Goal: Transaction & Acquisition: Purchase product/service

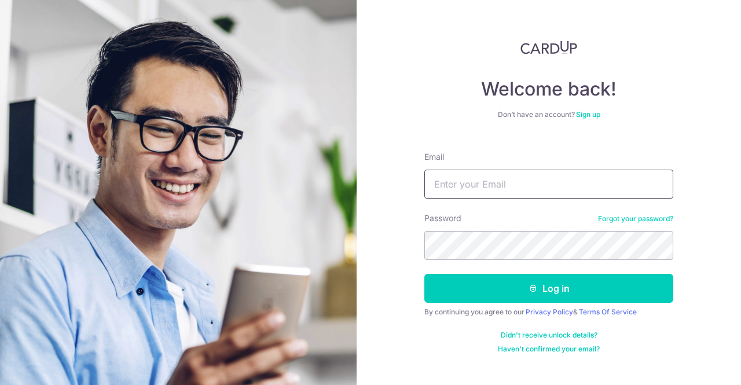
click at [485, 189] on input "Email" at bounding box center [548, 184] width 249 height 29
type input "[EMAIL_ADDRESS][DOMAIN_NAME]"
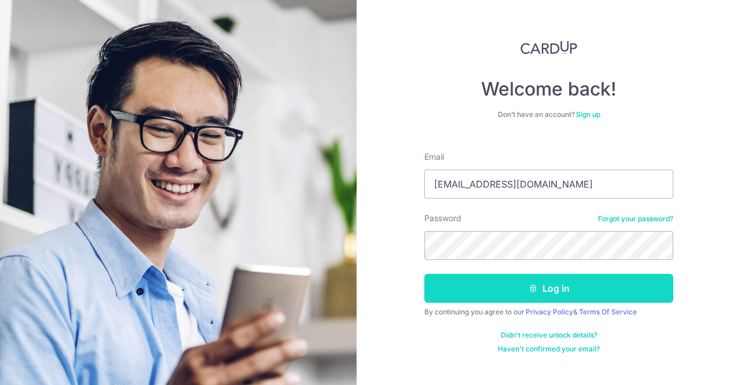
click at [500, 274] on button "Log in" at bounding box center [548, 288] width 249 height 29
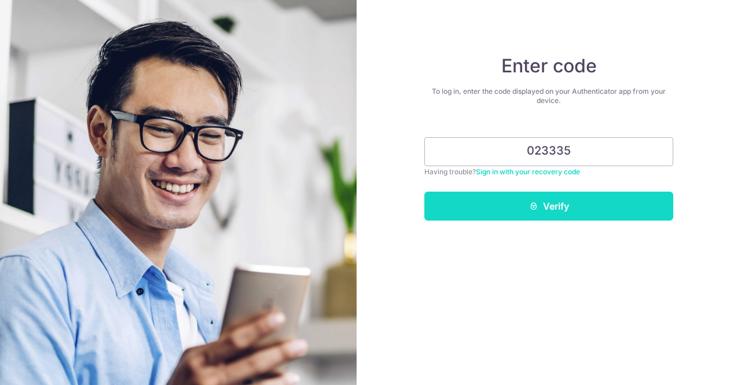
type input "023335"
click at [528, 200] on button "Verify" at bounding box center [548, 206] width 249 height 29
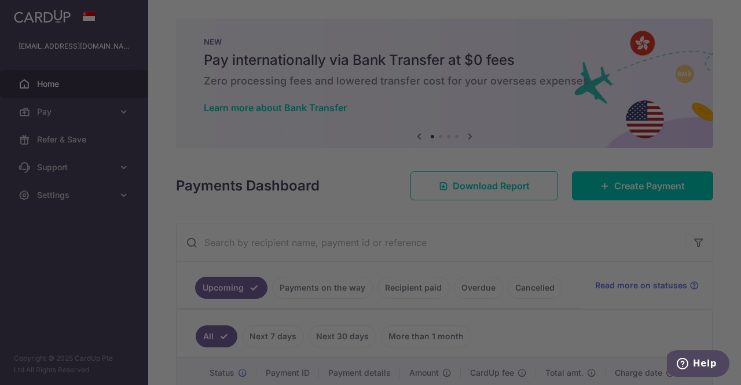
click at [97, 114] on div at bounding box center [374, 194] width 748 height 389
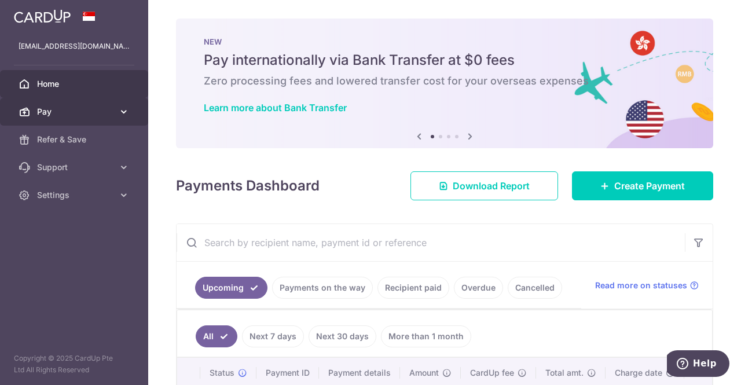
click at [132, 109] on link "Pay" at bounding box center [74, 112] width 148 height 28
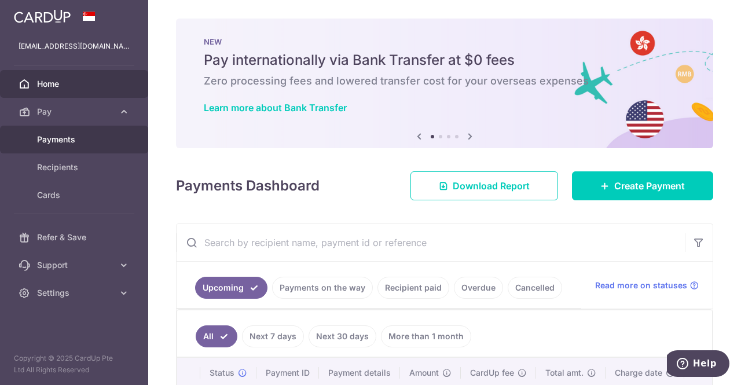
click at [70, 136] on span "Payments" at bounding box center [75, 140] width 76 height 12
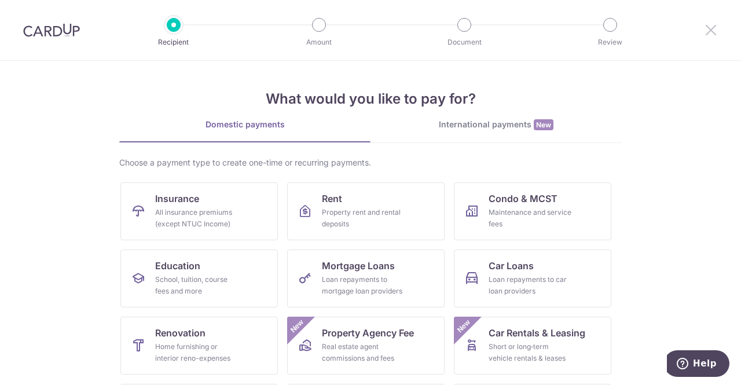
click at [707, 33] on icon at bounding box center [711, 30] width 14 height 14
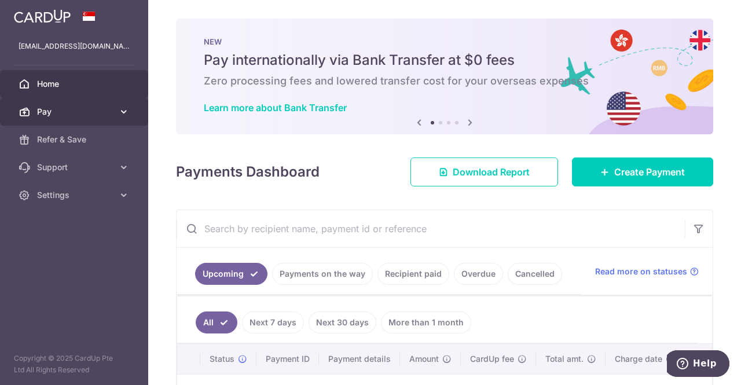
click at [79, 113] on span "Pay" at bounding box center [75, 112] width 76 height 12
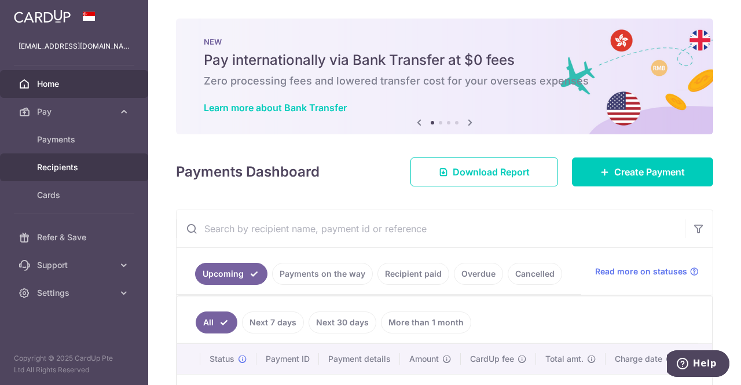
click at [95, 170] on span "Recipients" at bounding box center [75, 167] width 76 height 12
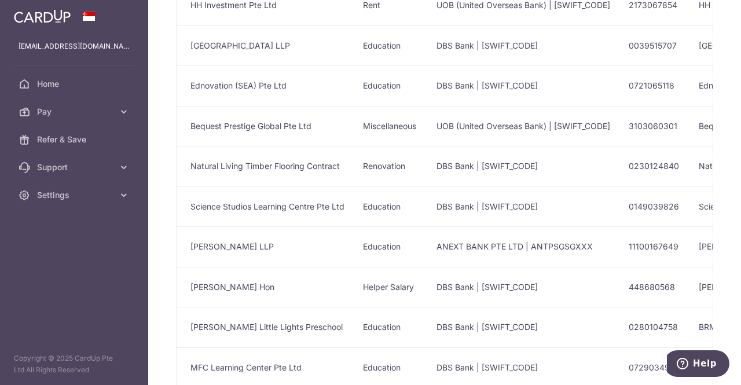
scroll to position [289, 0]
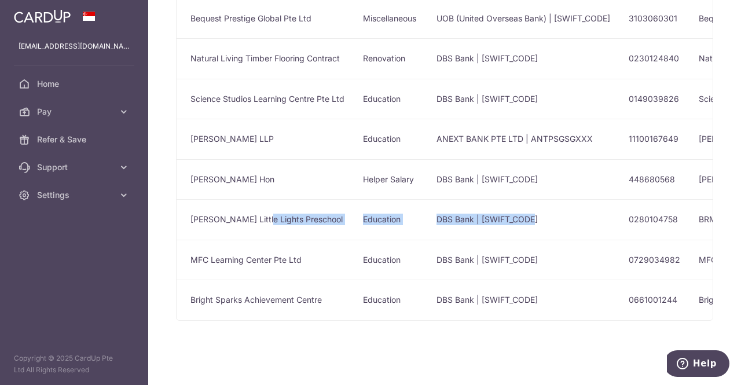
drag, startPoint x: 258, startPoint y: 212, endPoint x: 571, endPoint y: 232, distance: 313.7
click at [571, 232] on tr "Barker Little Lights Preschool Education DBS Bank | DBSSSGSGXXX 0280104758 BRMC…" at bounding box center [582, 219] width 811 height 41
click at [619, 218] on td "DBS Bank | DBSSSGSGXXX" at bounding box center [523, 219] width 192 height 41
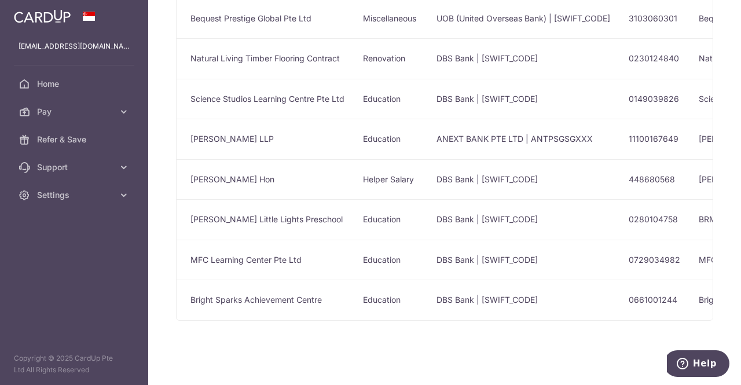
click at [675, 218] on td "0280104758" at bounding box center [654, 219] width 70 height 41
drag, startPoint x: 204, startPoint y: 215, endPoint x: 333, endPoint y: 227, distance: 129.6
click at [333, 227] on td "Barker Little Lights Preschool" at bounding box center [265, 219] width 177 height 41
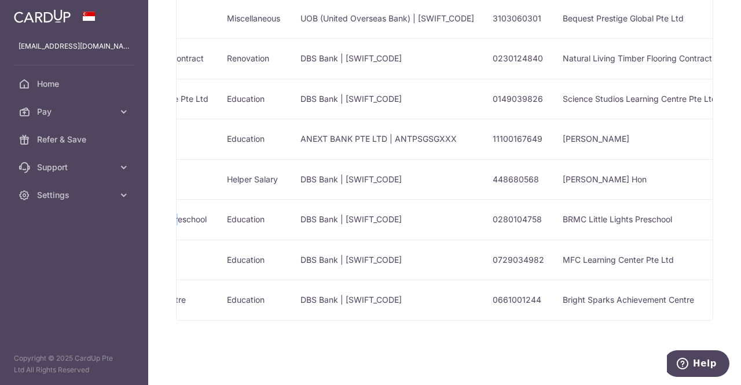
scroll to position [0, 285]
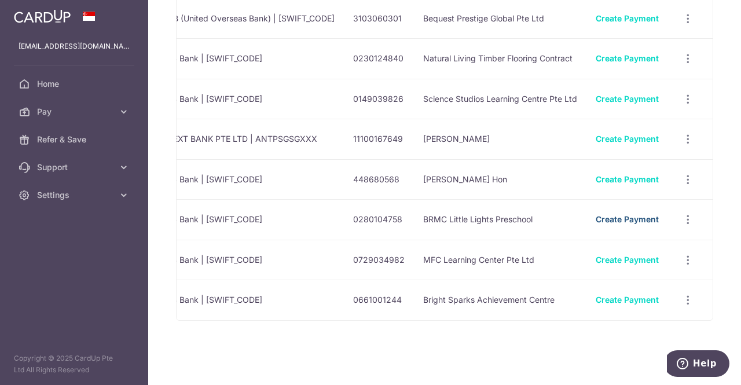
click at [611, 216] on link "Create Payment" at bounding box center [627, 219] width 63 height 10
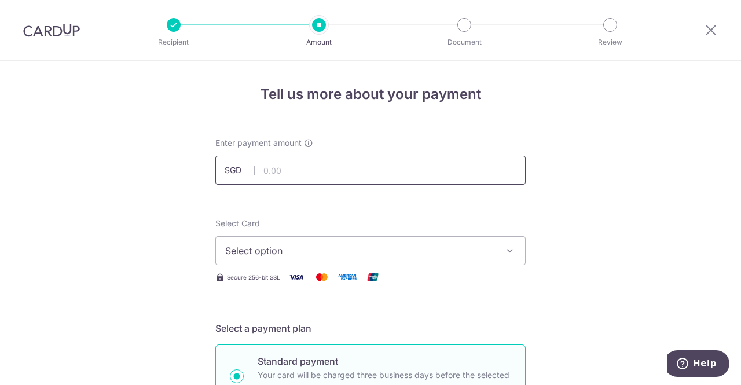
click at [389, 160] on input "text" at bounding box center [370, 170] width 310 height 29
type input "1,881.40"
click at [432, 249] on span "Select option" at bounding box center [360, 251] width 270 height 14
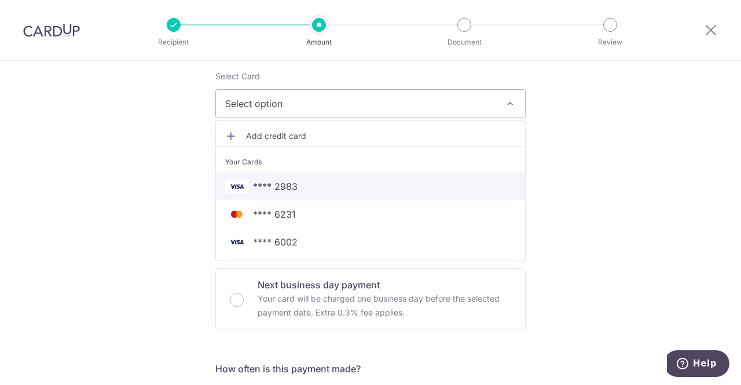
scroll to position [174, 0]
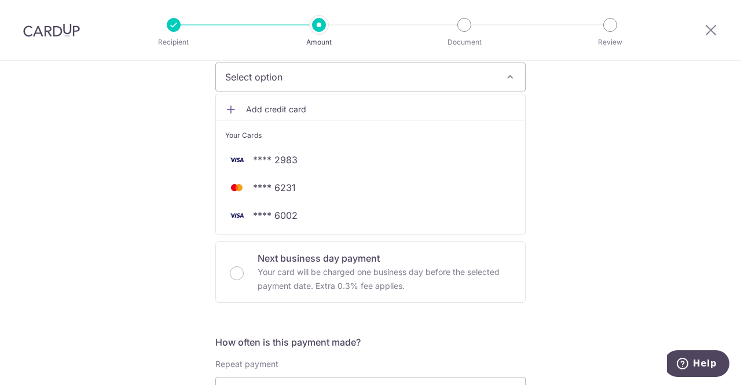
click at [247, 108] on span "Add credit card" at bounding box center [381, 110] width 270 height 12
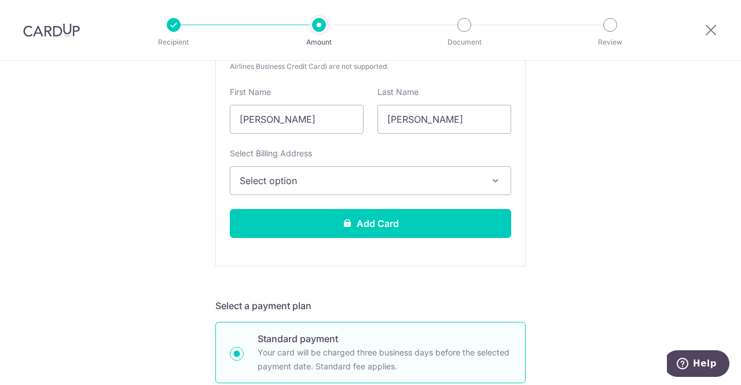
scroll to position [347, 0]
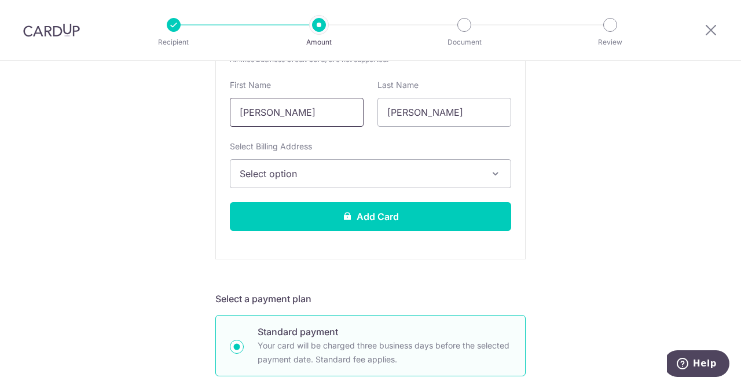
drag, startPoint x: 302, startPoint y: 115, endPoint x: 256, endPoint y: 117, distance: 45.8
click at [256, 117] on input "[PERSON_NAME]" at bounding box center [297, 112] width 134 height 29
type input "Tan"
click at [273, 170] on span "Select option" at bounding box center [360, 174] width 241 height 14
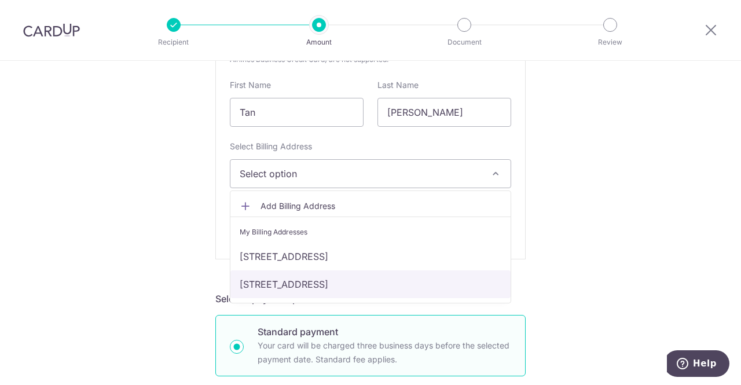
click at [337, 286] on link "[STREET_ADDRESS]" at bounding box center [370, 284] width 280 height 28
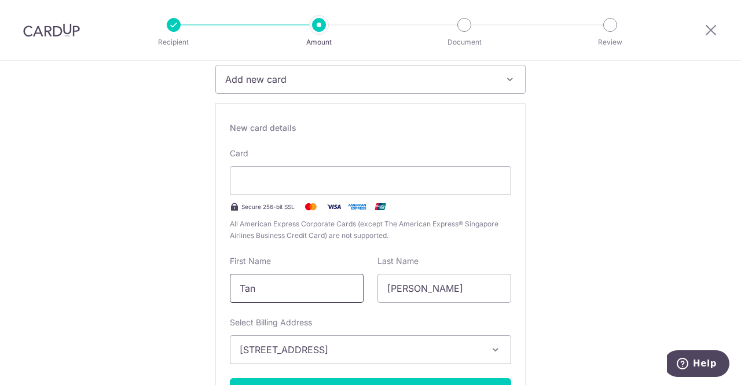
scroll to position [231, 0]
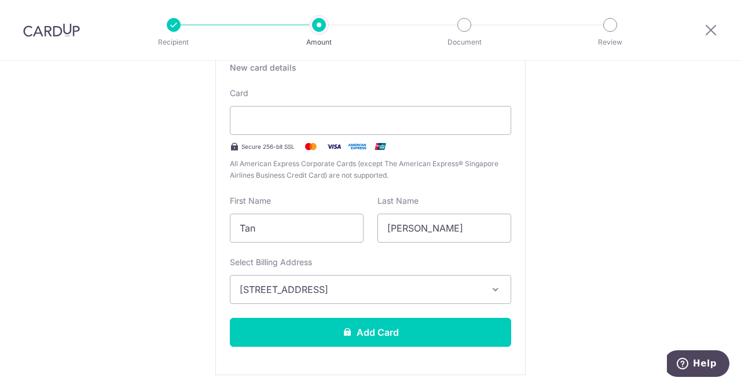
click at [432, 113] on iframe at bounding box center [371, 120] width 262 height 14
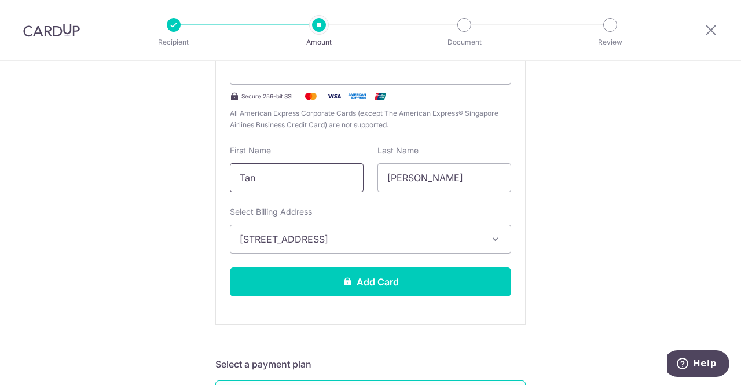
scroll to position [347, 0]
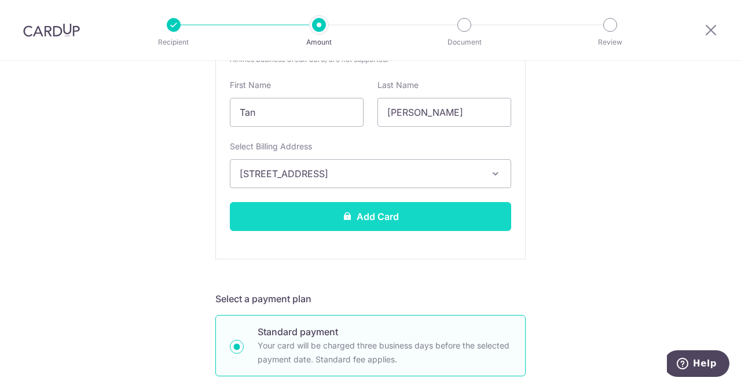
click at [362, 223] on button "Add Card" at bounding box center [370, 216] width 281 height 29
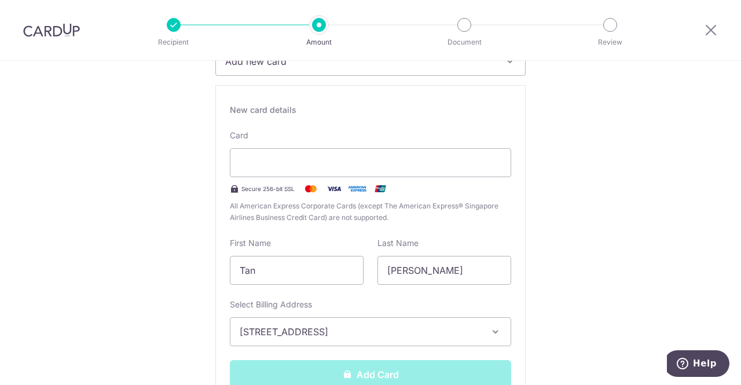
scroll to position [174, 0]
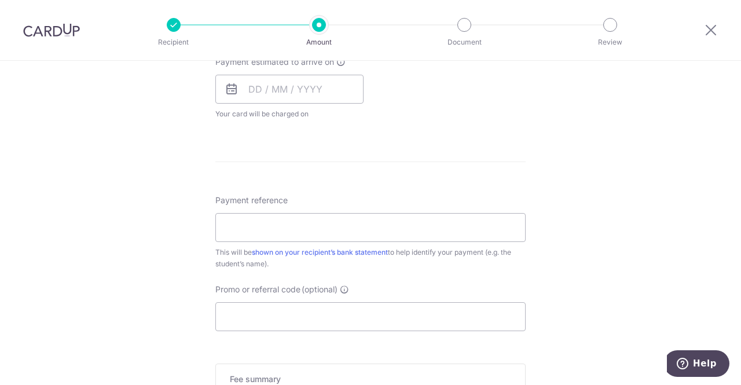
scroll to position [547, 0]
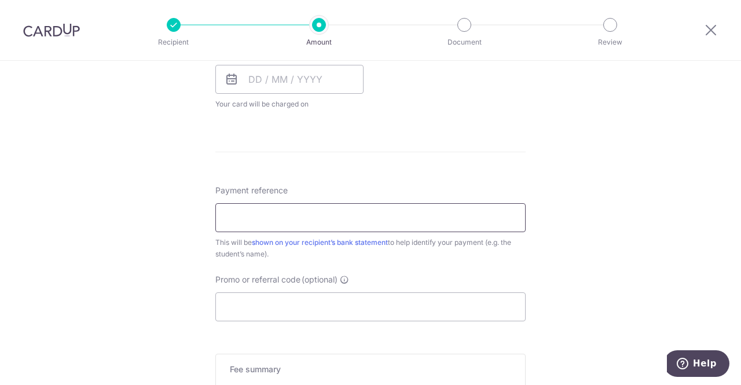
click at [315, 207] on input "Payment reference" at bounding box center [370, 217] width 310 height 29
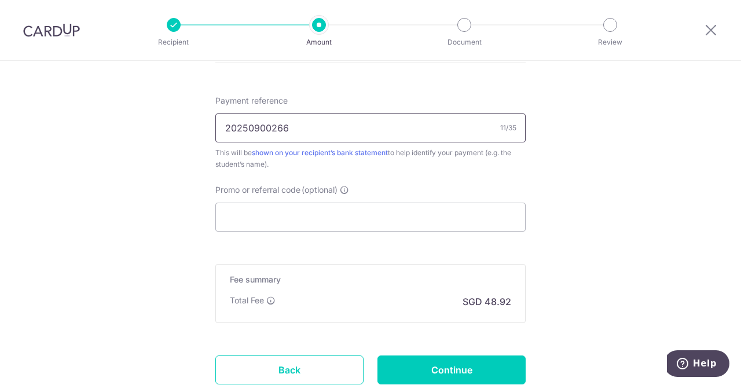
scroll to position [720, 0]
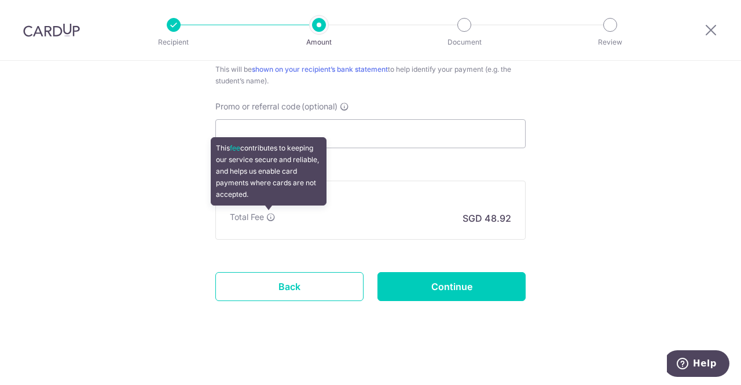
type input "20250900266"
click at [267, 212] on icon at bounding box center [270, 216] width 9 height 9
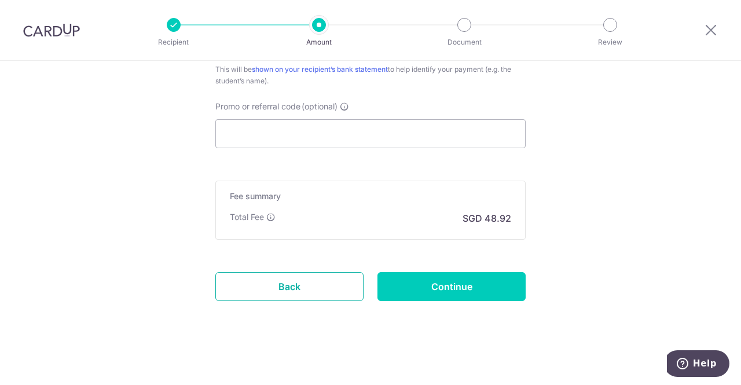
drag, startPoint x: 259, startPoint y: 298, endPoint x: 417, endPoint y: 65, distance: 281.2
click at [259, 298] on link "Back" at bounding box center [289, 286] width 148 height 29
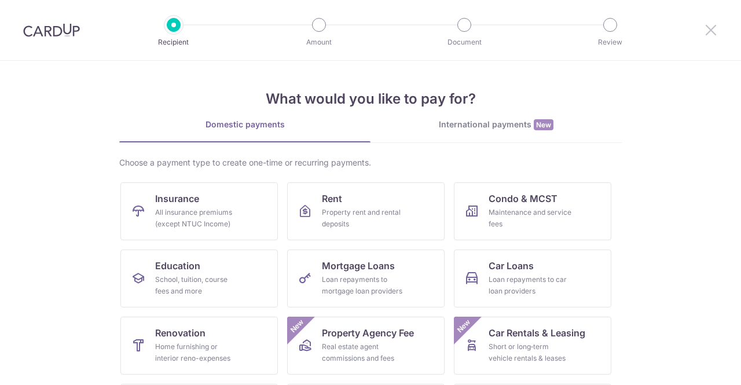
click at [709, 31] on icon at bounding box center [711, 30] width 14 height 14
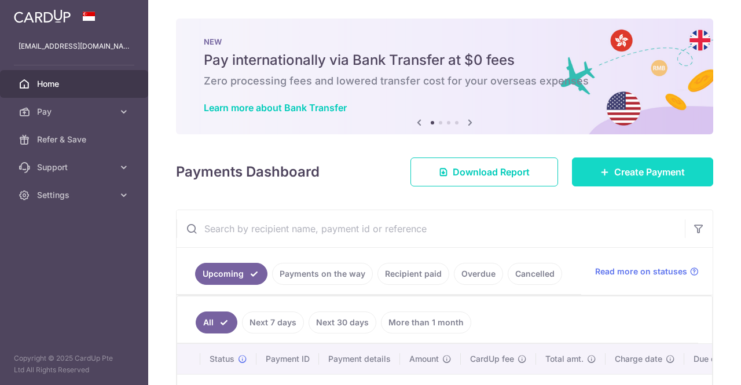
click at [630, 177] on span "Create Payment" at bounding box center [649, 172] width 71 height 14
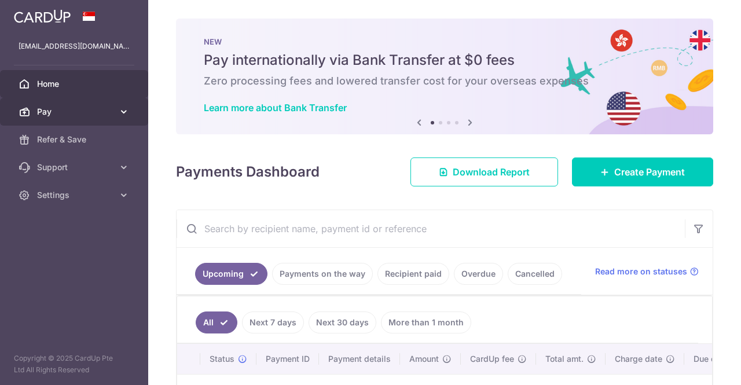
click at [76, 118] on link "Pay" at bounding box center [74, 112] width 148 height 28
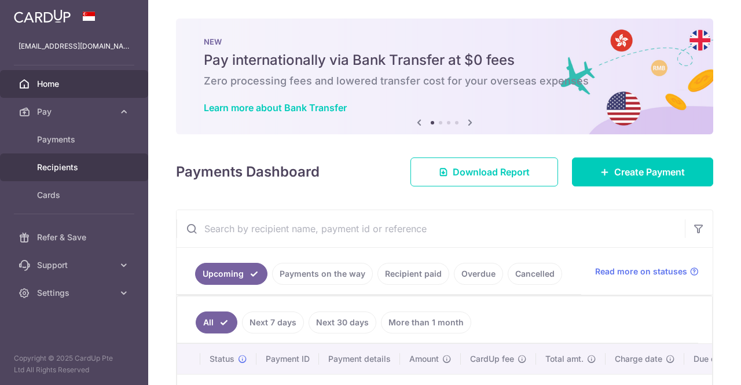
click at [59, 168] on span "Recipients" at bounding box center [75, 167] width 76 height 12
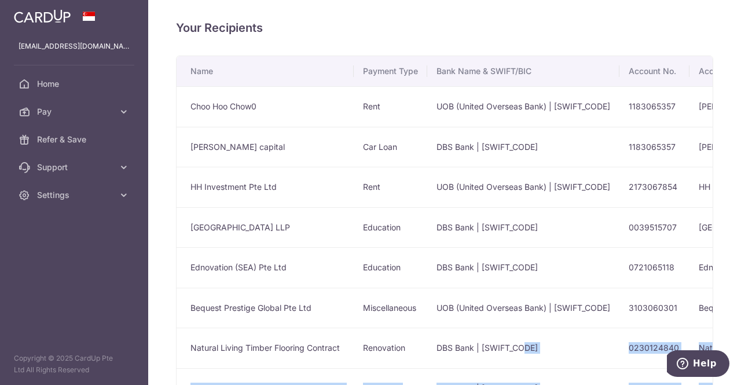
scroll to position [300, 0]
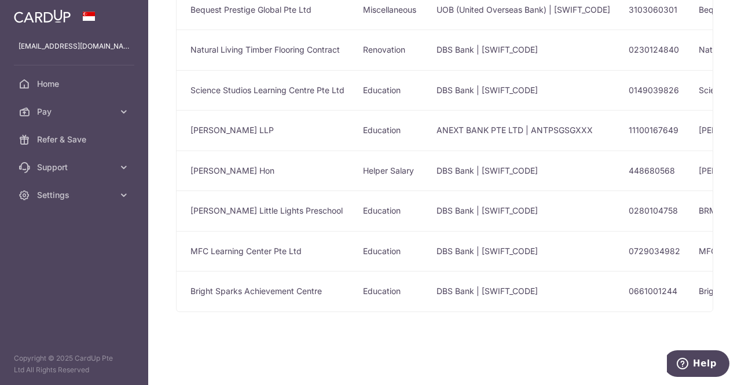
click at [440, 339] on div "Your Recipients Name Payment Type Bank Name & SWIFT/BIC Account No. Account Nam…" at bounding box center [444, 192] width 593 height 385
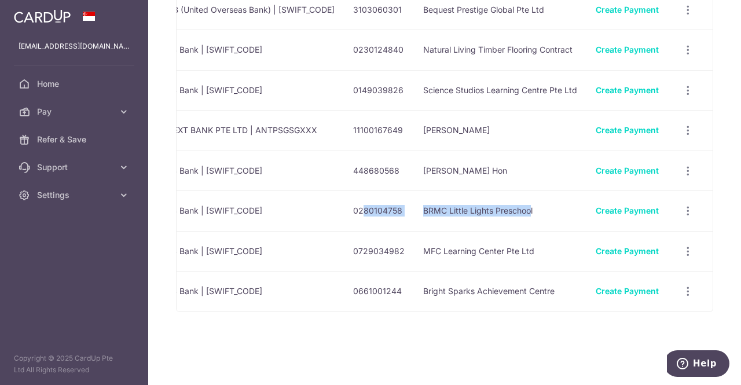
drag, startPoint x: 644, startPoint y: 204, endPoint x: 524, endPoint y: 203, distance: 119.2
click at [524, 203] on tr "[PERSON_NAME] Little Lights Preschool Education DBS Bank | [SWIFT_CODE] 0280104…" at bounding box center [306, 210] width 811 height 41
click at [457, 337] on div "Your Recipients Name Payment Type Bank Name & SWIFT/BIC Account No. Account Nam…" at bounding box center [444, 192] width 593 height 385
drag, startPoint x: 404, startPoint y: 208, endPoint x: 352, endPoint y: 208, distance: 52.1
click at [352, 208] on td "0280104758" at bounding box center [379, 210] width 70 height 41
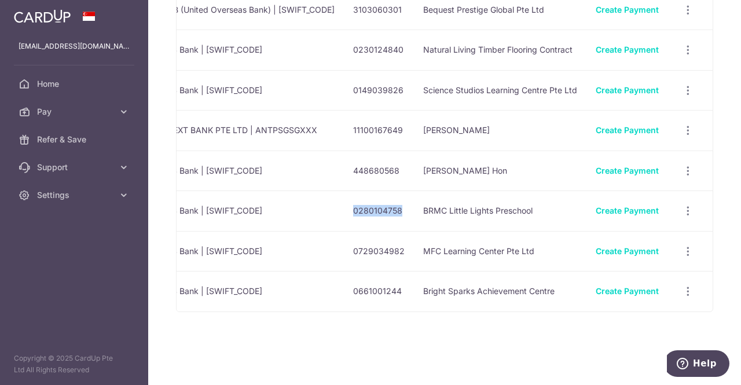
copy td "0280104758"
drag, startPoint x: 534, startPoint y: 208, endPoint x: 417, endPoint y: 205, distance: 116.9
click at [417, 205] on td "BRMC Little Lights Preschool" at bounding box center [500, 210] width 172 height 41
copy td "BRMC Little Lights Preschool"
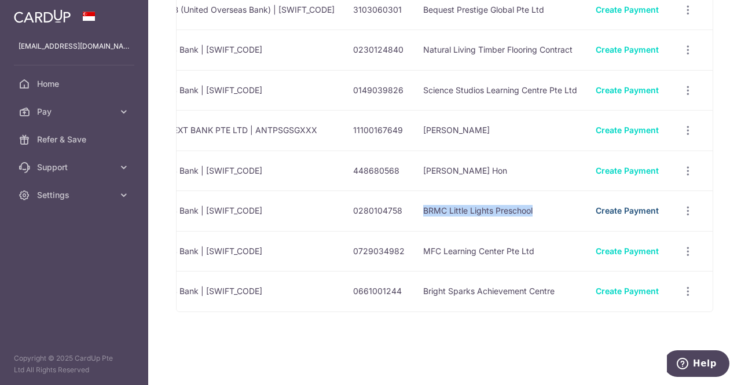
click at [601, 205] on link "Create Payment" at bounding box center [627, 210] width 63 height 10
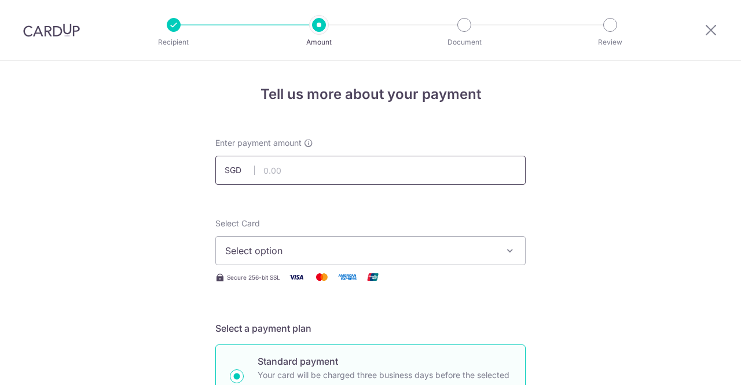
click at [436, 167] on input "text" at bounding box center [370, 170] width 310 height 29
type input "1,881.40"
click at [507, 263] on button "Select option" at bounding box center [370, 250] width 310 height 29
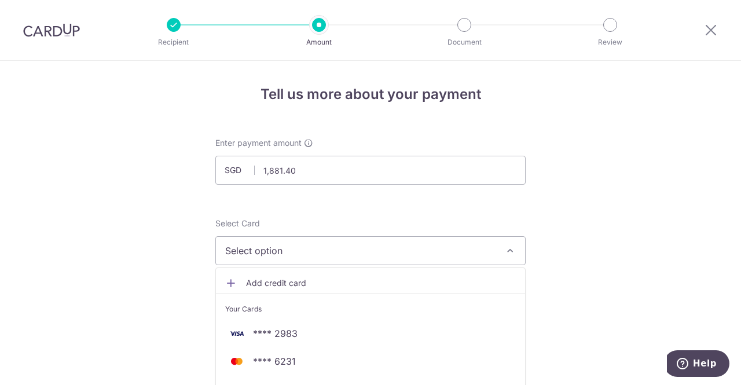
scroll to position [174, 0]
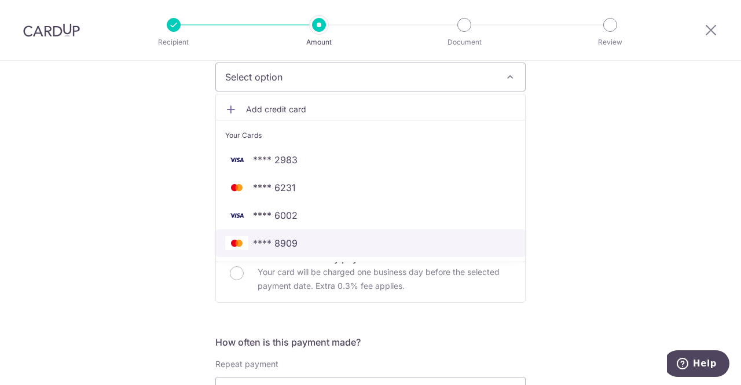
click at [325, 241] on span "**** 8909" at bounding box center [370, 243] width 291 height 14
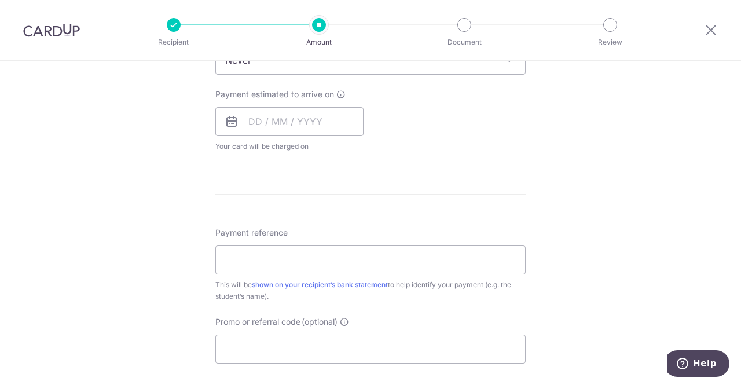
scroll to position [521, 0]
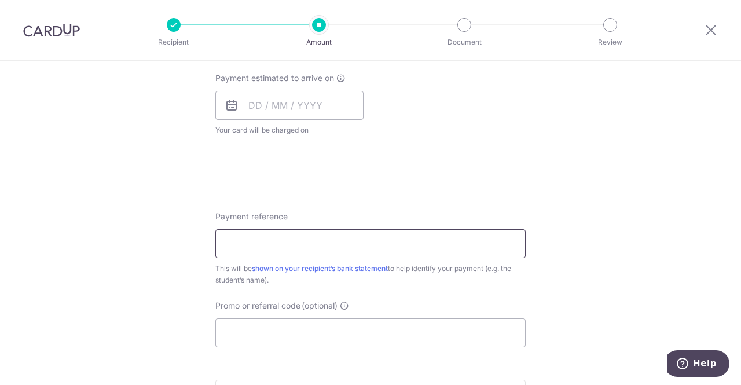
click at [442, 241] on input "Payment reference" at bounding box center [370, 243] width 310 height 29
type input "20250900266"
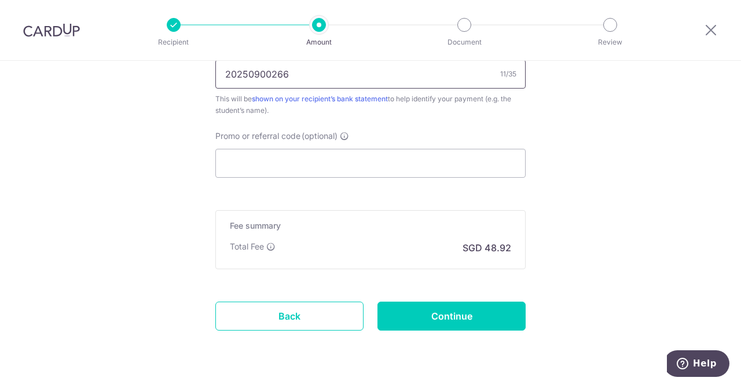
scroll to position [694, 0]
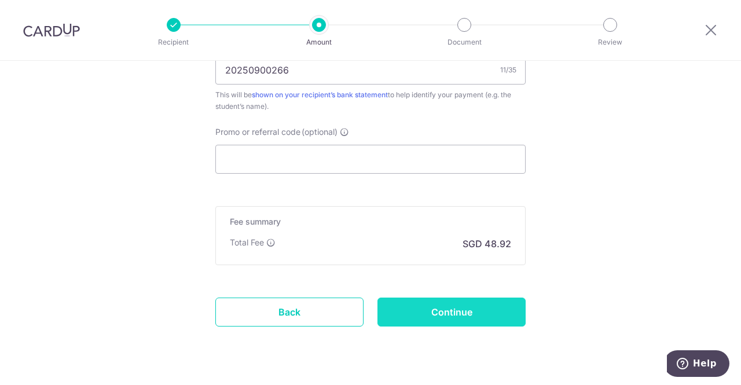
click at [426, 313] on input "Continue" at bounding box center [451, 311] width 148 height 29
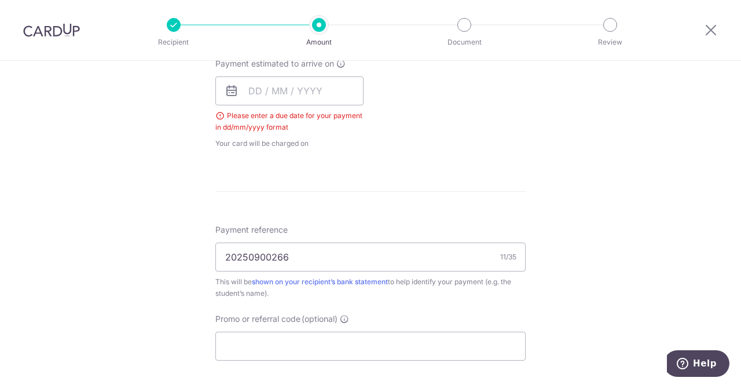
scroll to position [410, 0]
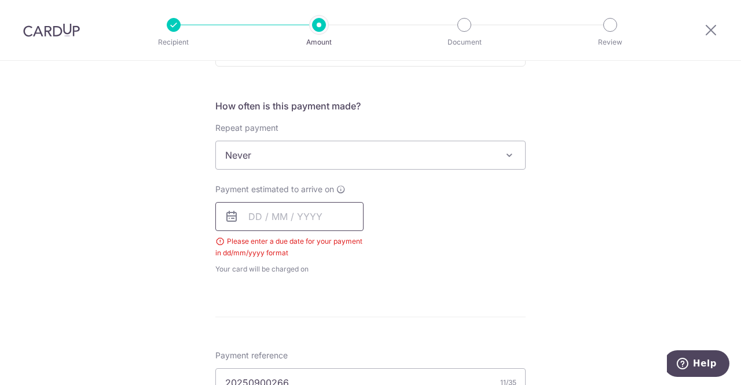
click at [252, 215] on input "text" at bounding box center [289, 216] width 148 height 29
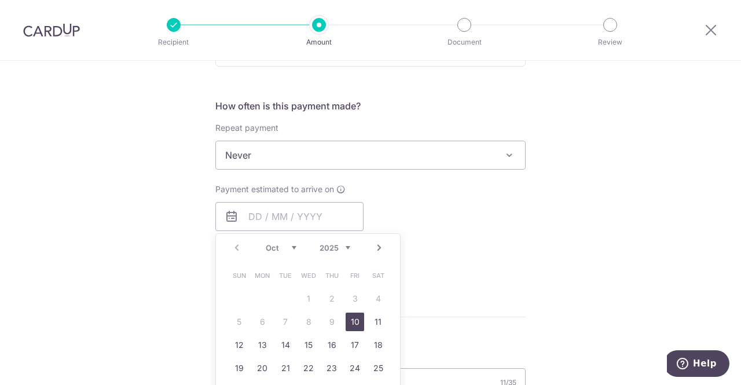
click at [156, 227] on div "Tell us more about your payment Enter payment amount SGD 1,881.40 1881.40 Selec…" at bounding box center [370, 188] width 741 height 1075
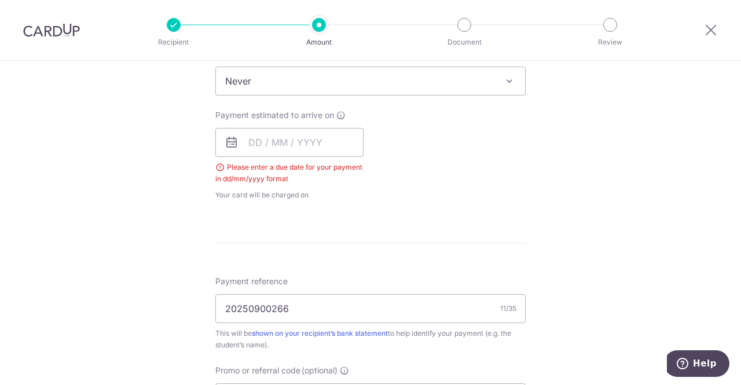
scroll to position [468, 0]
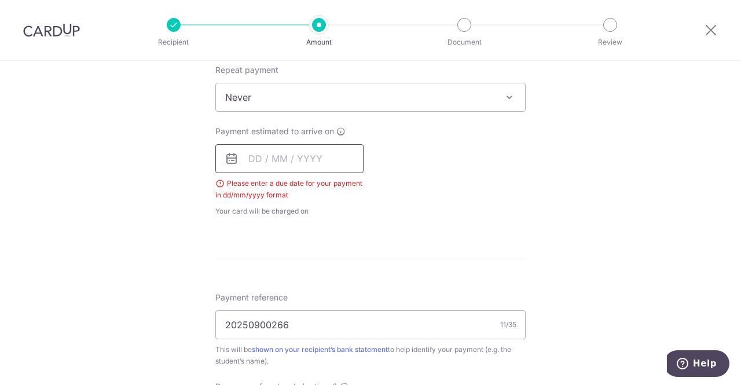
click at [243, 156] on input "text" at bounding box center [289, 158] width 148 height 29
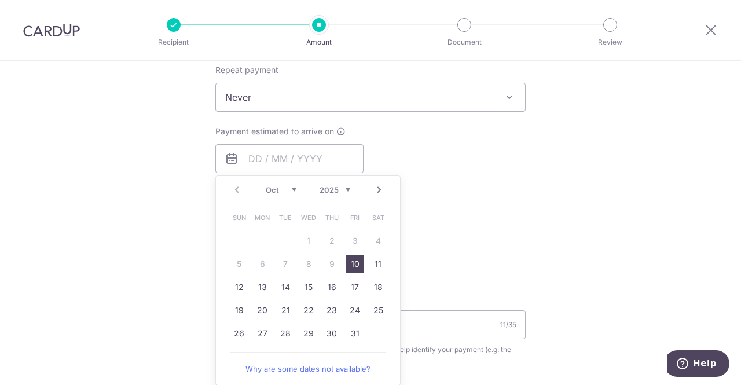
click at [347, 260] on link "10" at bounding box center [355, 264] width 19 height 19
type input "[DATE]"
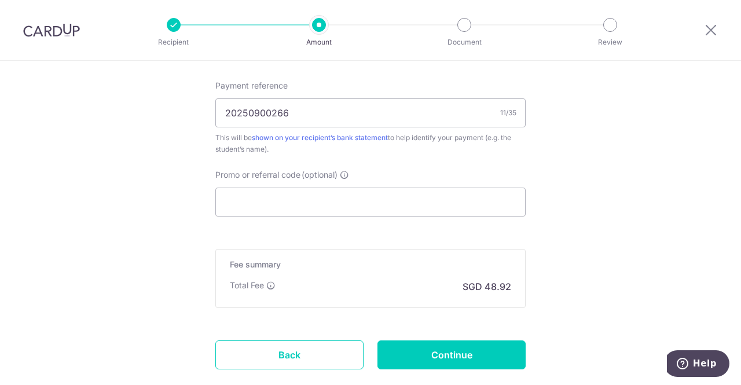
scroll to position [757, 0]
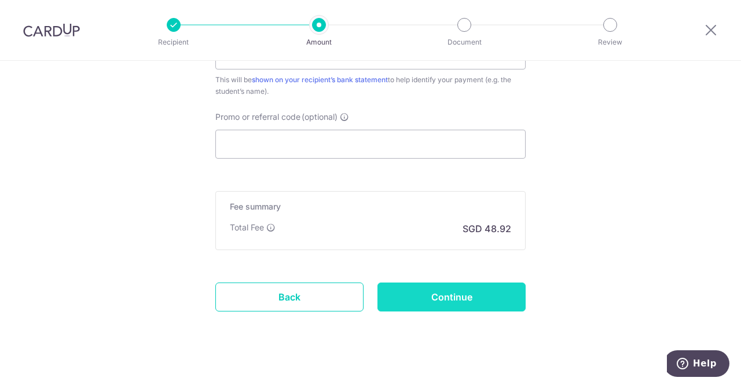
click at [455, 296] on input "Continue" at bounding box center [451, 296] width 148 height 29
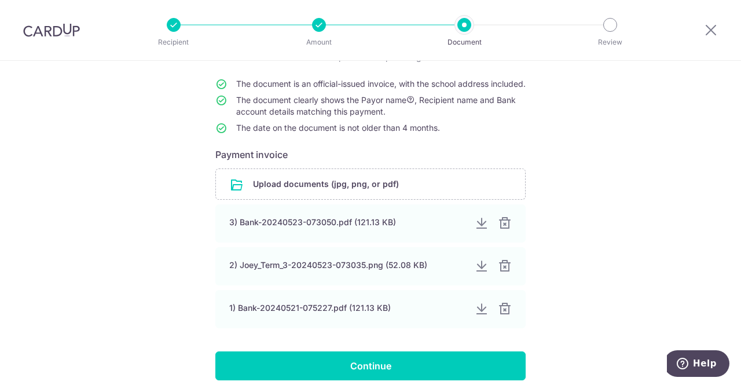
scroll to position [116, 0]
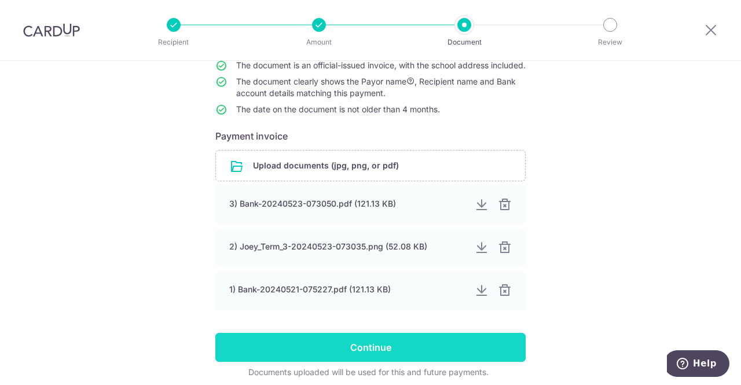
click at [411, 359] on input "Continue" at bounding box center [370, 347] width 310 height 29
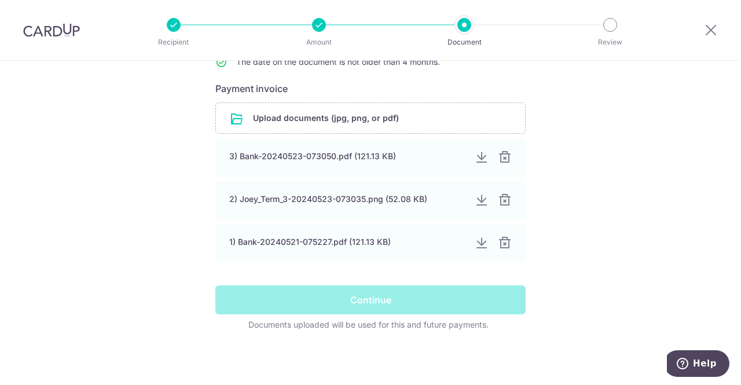
scroll to position [174, 0]
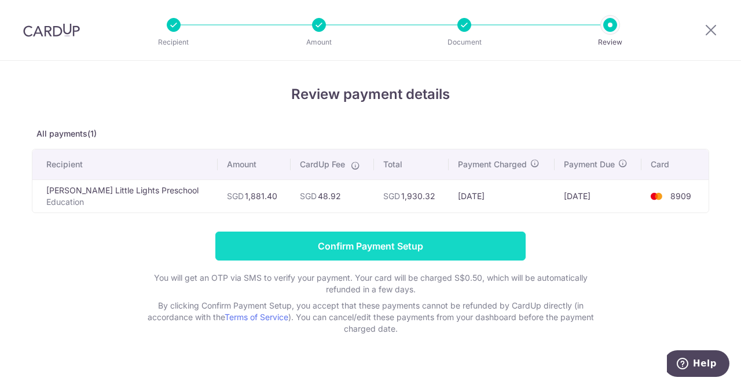
click at [491, 244] on input "Confirm Payment Setup" at bounding box center [370, 245] width 310 height 29
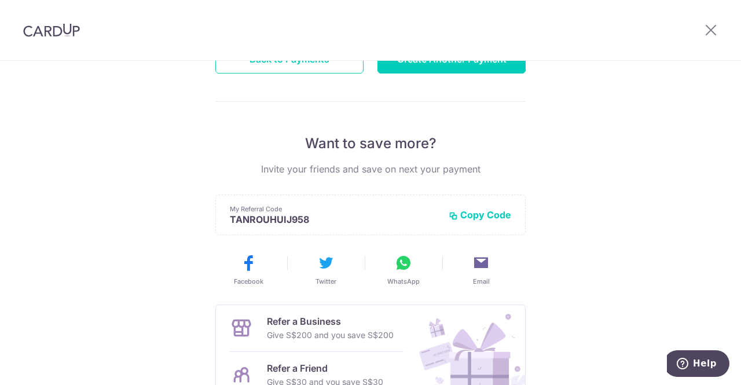
scroll to position [58, 0]
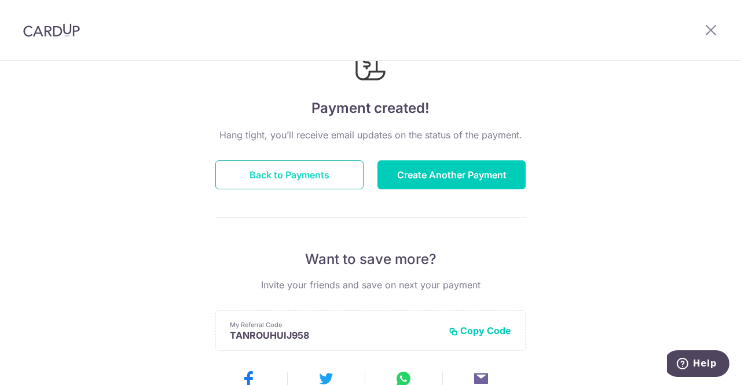
click at [293, 175] on button "Back to Payments" at bounding box center [289, 174] width 148 height 29
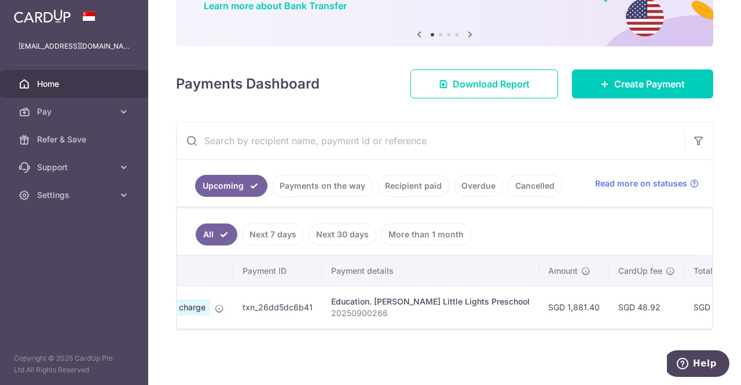
scroll to position [0, 94]
